Goal: Information Seeking & Learning: Learn about a topic

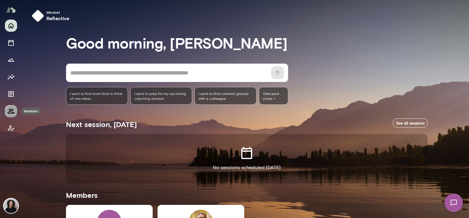
click at [10, 114] on icon "Members" at bounding box center [10, 111] width 7 height 7
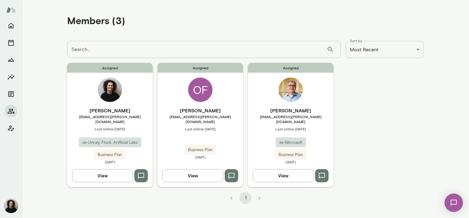
click at [302, 127] on span "Last online [DATE]" at bounding box center [291, 129] width 86 height 5
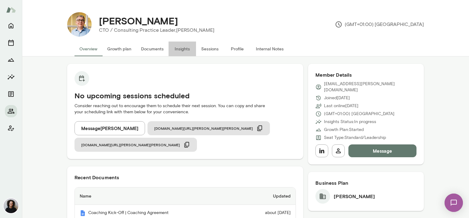
click at [182, 50] on button "Insights" at bounding box center [183, 49] width 28 height 15
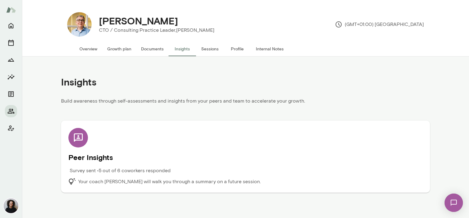
click at [95, 156] on h5 "Peer Insights" at bounding box center [245, 158] width 355 height 10
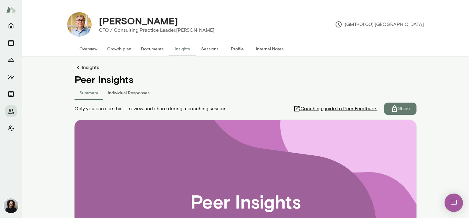
click at [121, 94] on button "Individual Responses" at bounding box center [129, 92] width 52 height 15
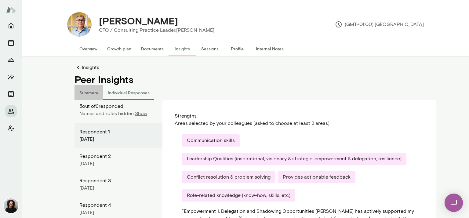
click at [89, 94] on button "Summary" at bounding box center [89, 92] width 28 height 15
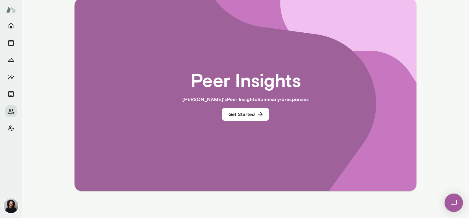
scroll to position [122, 0]
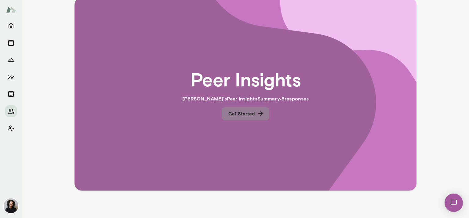
click at [236, 110] on button "Get Started" at bounding box center [246, 113] width 48 height 13
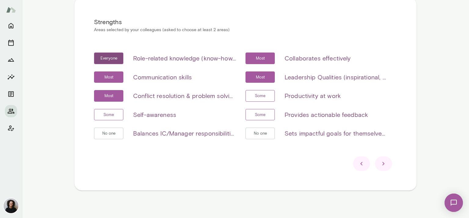
click at [385, 165] on div at bounding box center [383, 163] width 17 height 15
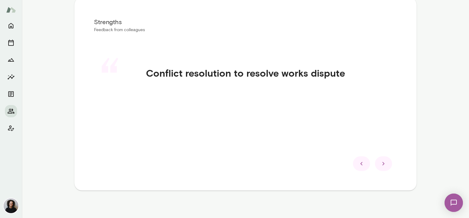
click at [385, 165] on div at bounding box center [383, 163] width 17 height 15
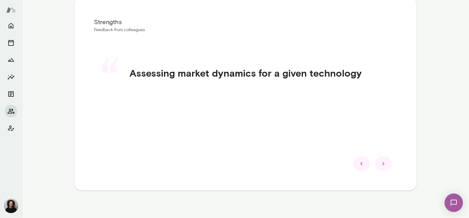
click at [385, 165] on div at bounding box center [383, 163] width 17 height 15
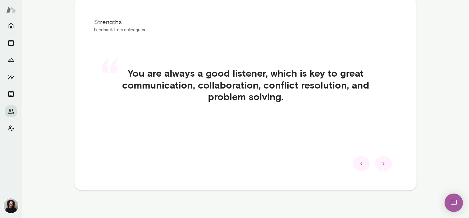
click at [385, 165] on div at bounding box center [383, 163] width 17 height 15
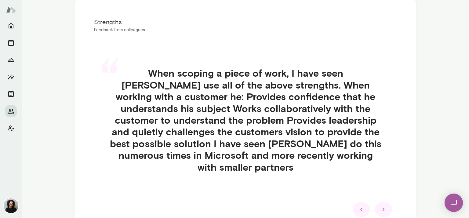
click at [381, 206] on icon at bounding box center [383, 209] width 7 height 7
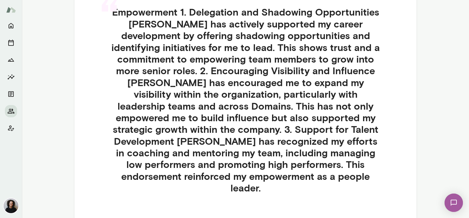
scroll to position [243, 0]
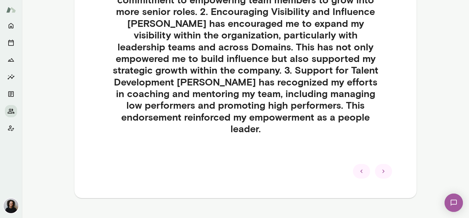
click at [380, 168] on icon at bounding box center [383, 171] width 7 height 7
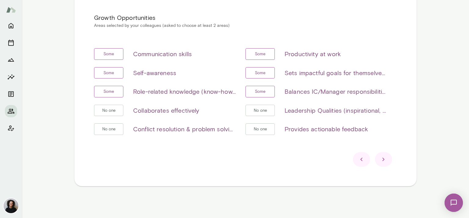
scroll to position [96, 0]
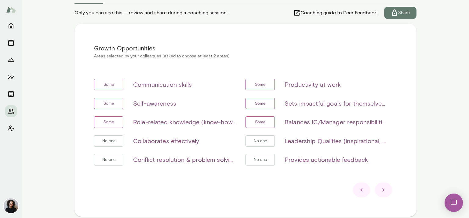
click at [361, 190] on icon at bounding box center [361, 189] width 7 height 7
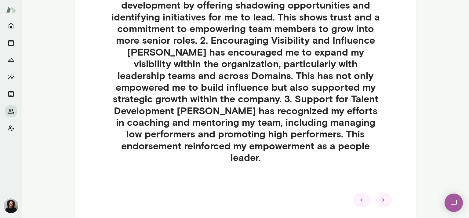
scroll to position [243, 0]
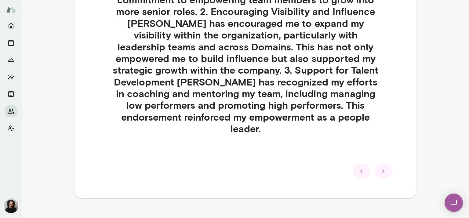
click at [380, 168] on icon at bounding box center [383, 171] width 7 height 7
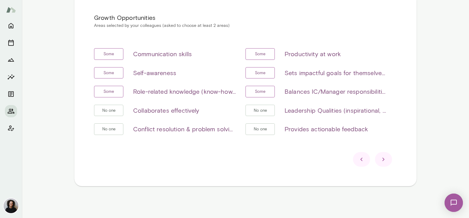
click at [383, 163] on div at bounding box center [383, 159] width 17 height 15
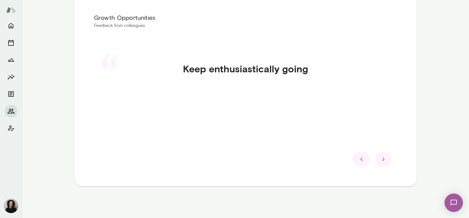
click at [383, 163] on div at bounding box center [383, 159] width 17 height 15
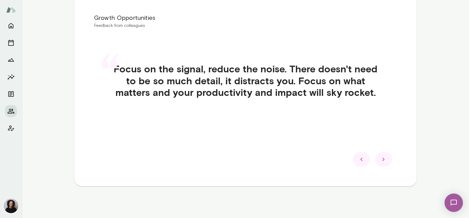
click at [383, 163] on div at bounding box center [383, 159] width 17 height 15
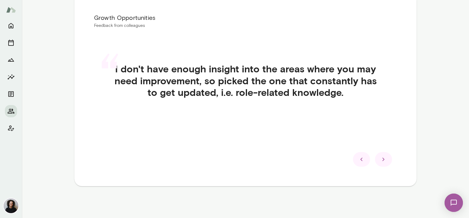
click at [383, 163] on div at bounding box center [383, 159] width 17 height 15
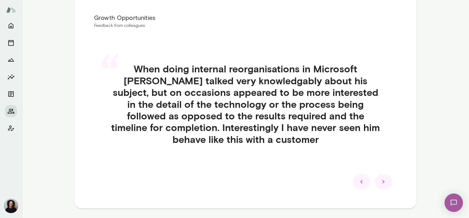
scroll to position [149, 0]
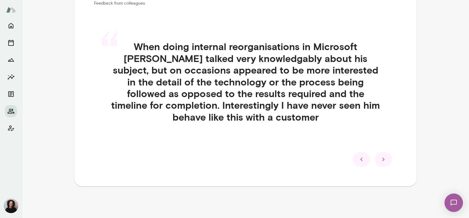
click at [383, 163] on div at bounding box center [383, 159] width 17 height 15
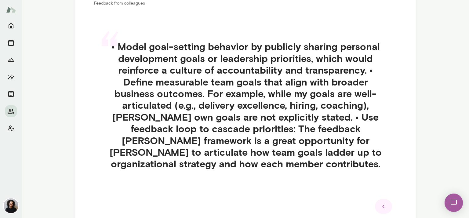
click at [380, 204] on icon at bounding box center [383, 206] width 7 height 7
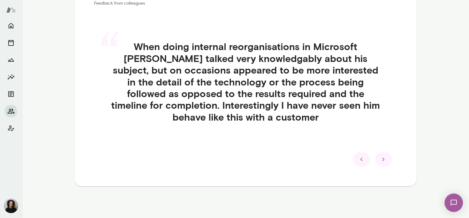
click at [383, 162] on icon at bounding box center [383, 159] width 7 height 7
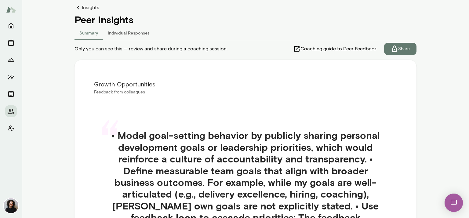
scroll to position [0, 0]
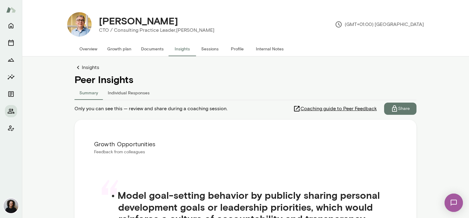
click at [124, 93] on button "Individual Responses" at bounding box center [129, 92] width 52 height 15
